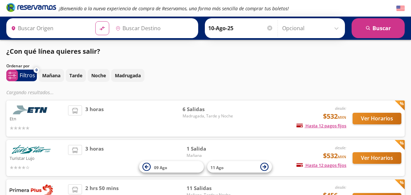
type input "Santiago de Querétaro, [GEOGRAPHIC_DATA]"
type input "Central Terrestre Potosina, [GEOGRAPHIC_DATA][PERSON_NAME]"
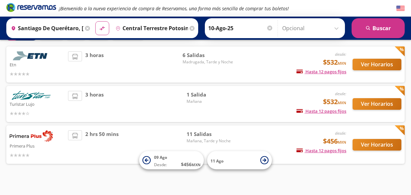
scroll to position [46, 0]
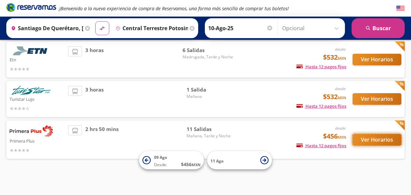
click at [375, 139] on button "Ver Horarios" at bounding box center [377, 140] width 49 height 12
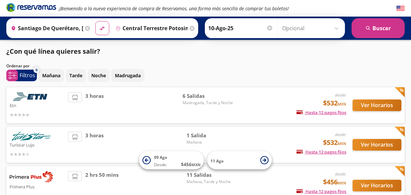
scroll to position [46, 0]
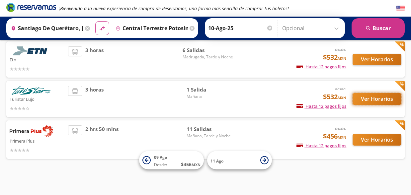
click at [373, 100] on button "Ver Horarios" at bounding box center [377, 99] width 49 height 12
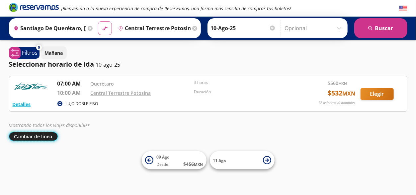
click at [31, 137] on button "Cambiar de línea" at bounding box center [33, 136] width 49 height 9
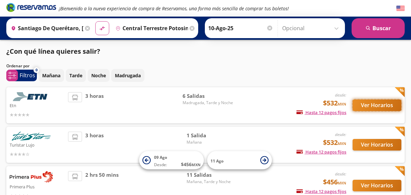
click at [382, 103] on button "Ver Horarios" at bounding box center [377, 106] width 49 height 12
